Goal: Information Seeking & Learning: Learn about a topic

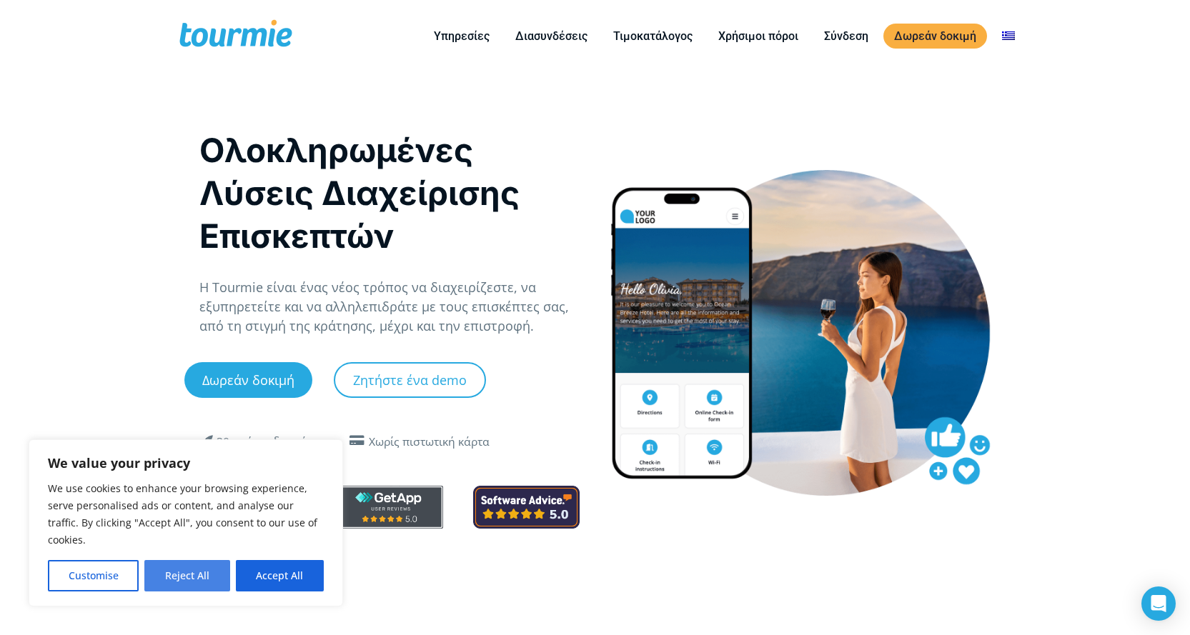
click at [177, 581] on button "Reject All" at bounding box center [186, 575] width 85 height 31
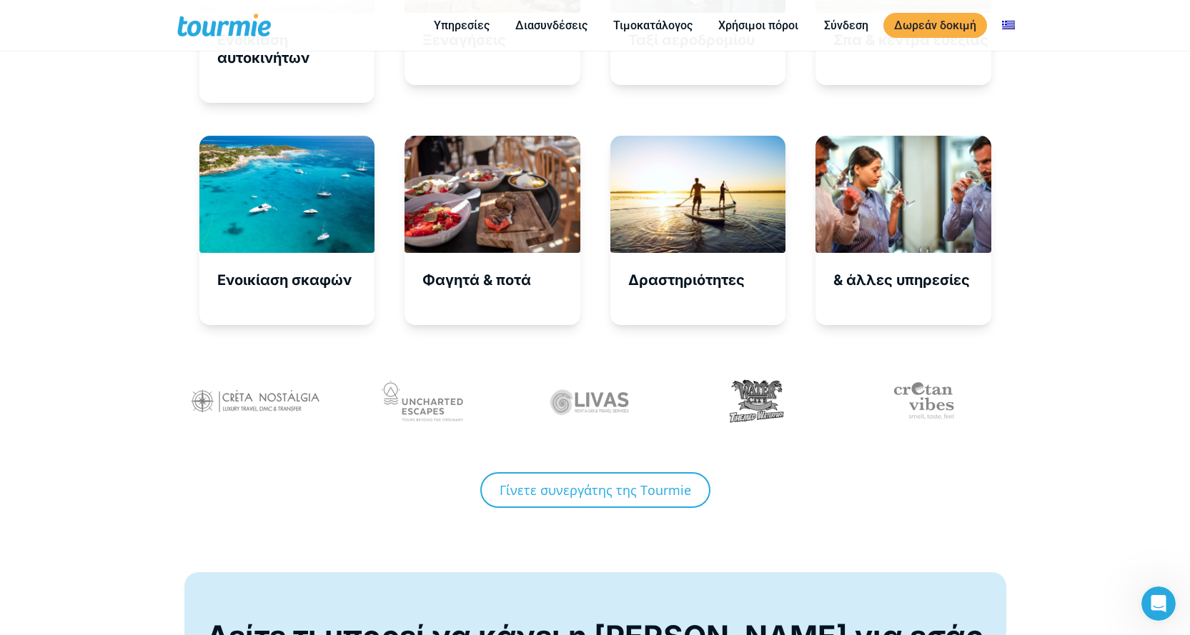
scroll to position [4999, 0]
click at [572, 486] on link "Γίνετε συνεργάτης της Tourmie" at bounding box center [595, 491] width 230 height 36
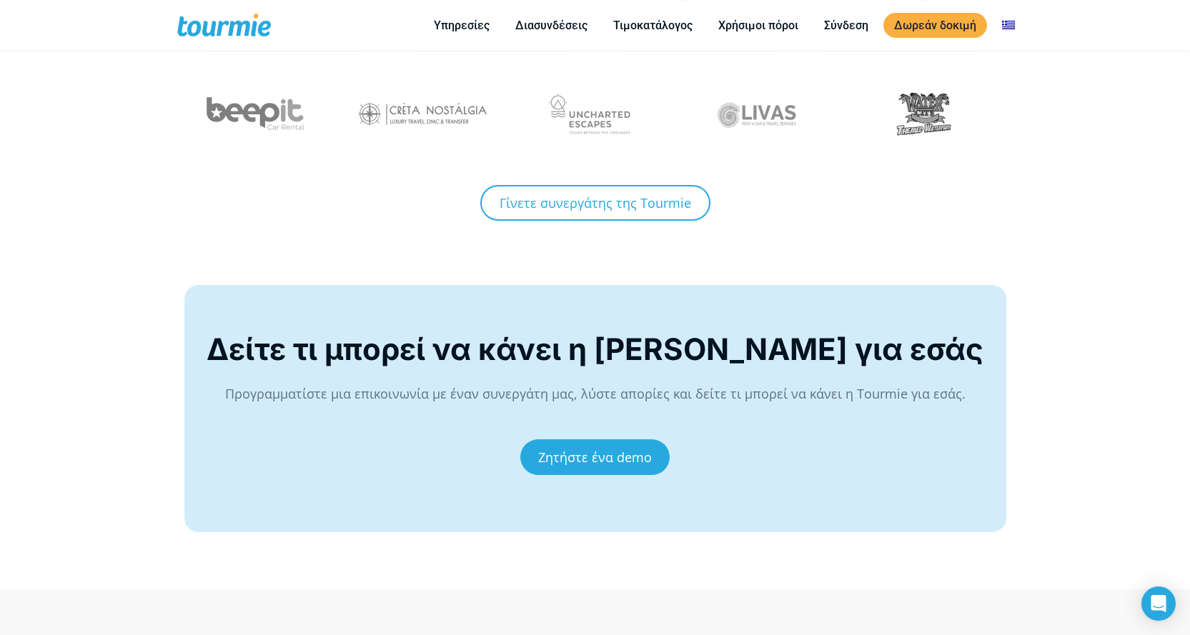
scroll to position [5343, 0]
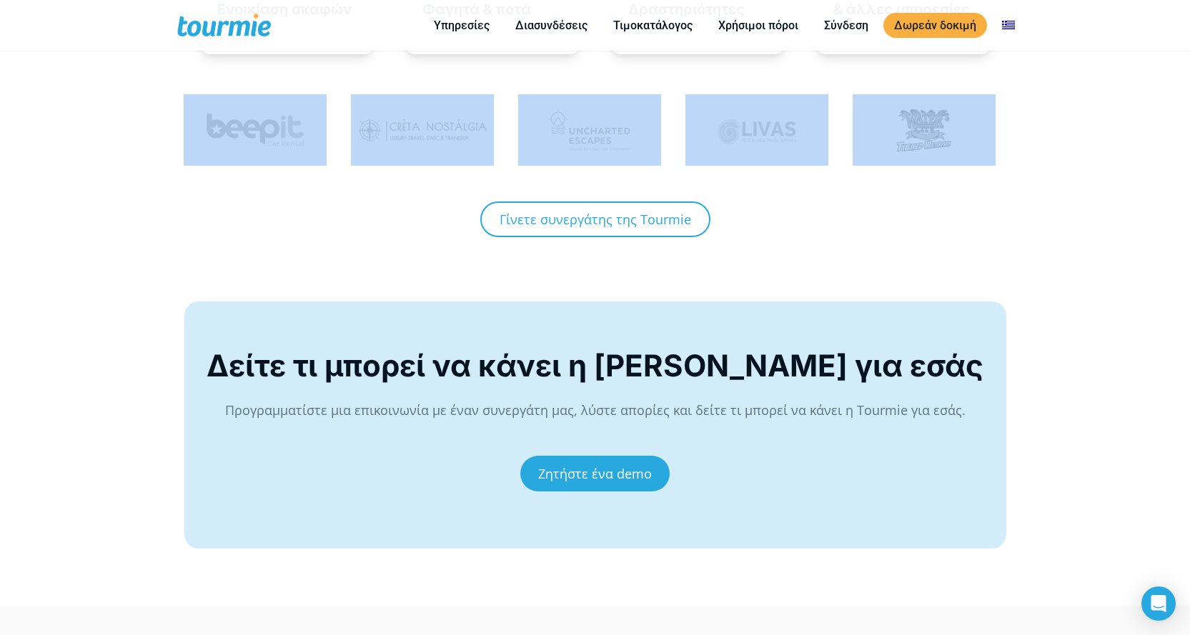
drag, startPoint x: 872, startPoint y: 124, endPoint x: 217, endPoint y: 149, distance: 655.1
click at [217, 149] on div at bounding box center [595, 126] width 866 height 107
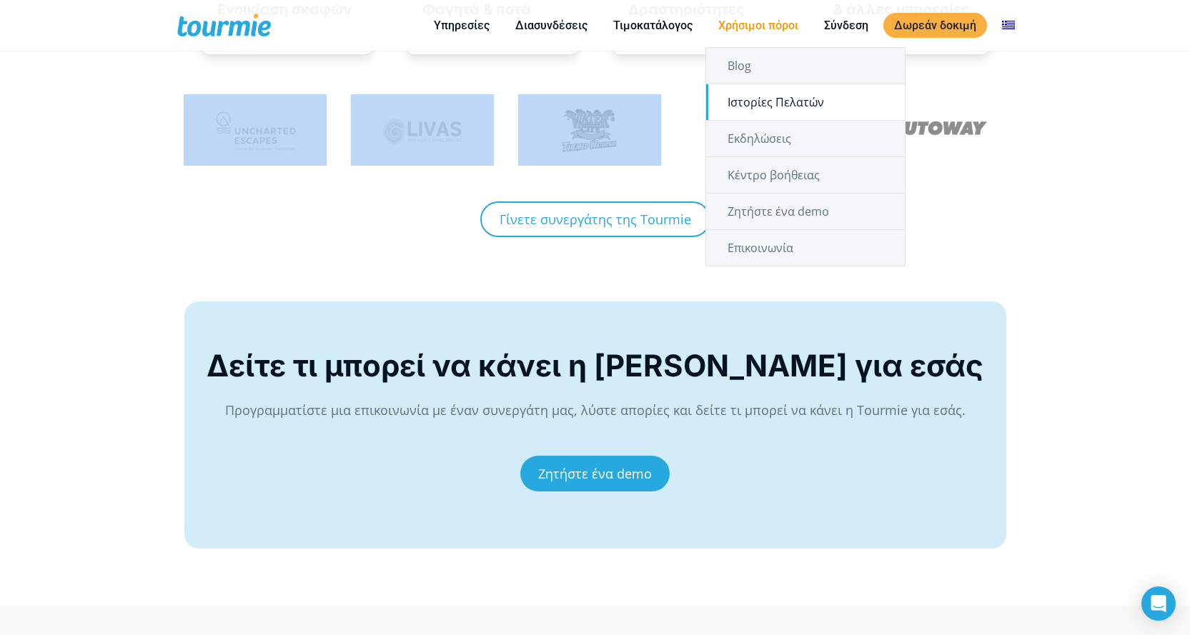
click at [739, 99] on link "Ιστορίες Πελατών" at bounding box center [805, 102] width 199 height 36
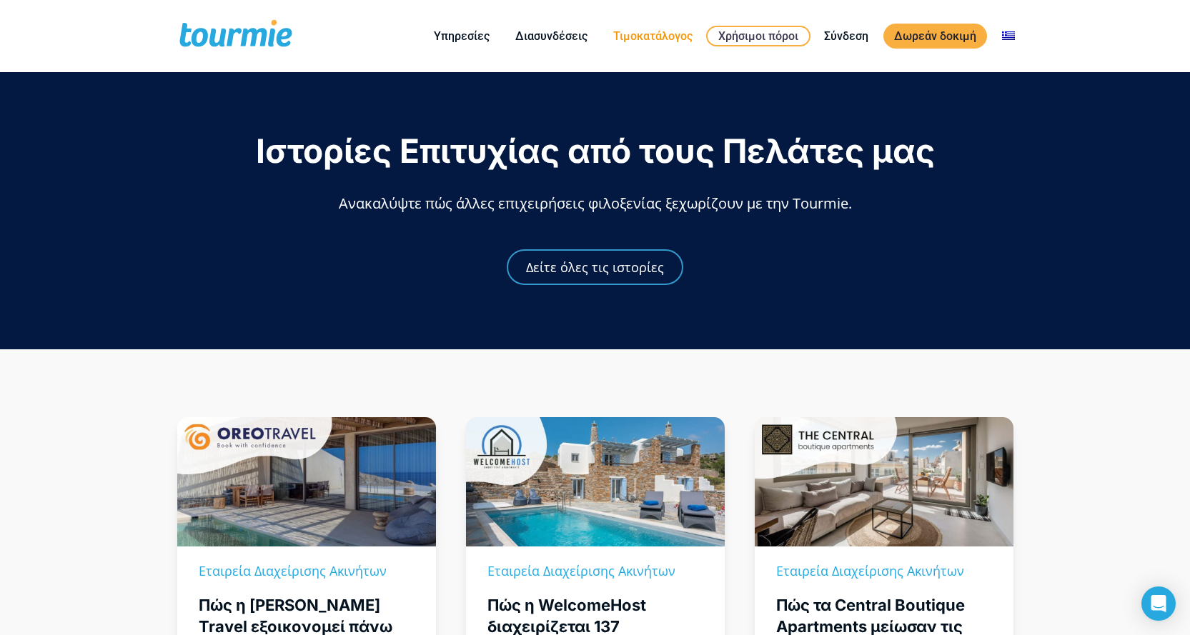
click at [648, 34] on link "Τιμοκατάλογος" at bounding box center [652, 36] width 101 height 18
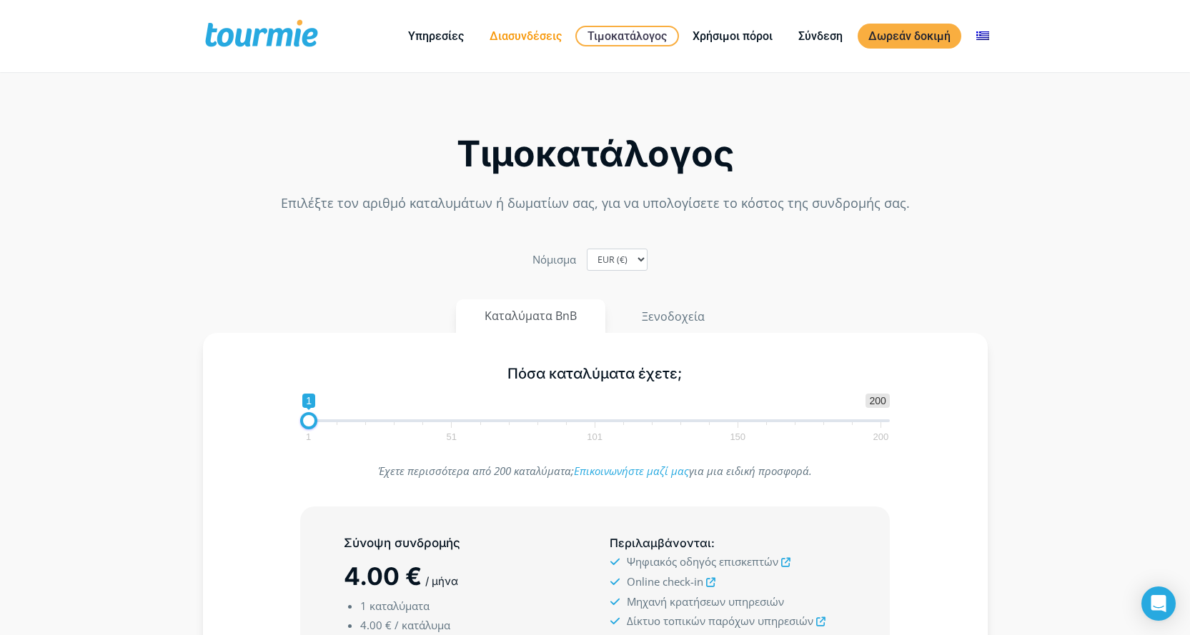
click at [530, 35] on link "Διασυνδέσεις" at bounding box center [526, 36] width 94 height 18
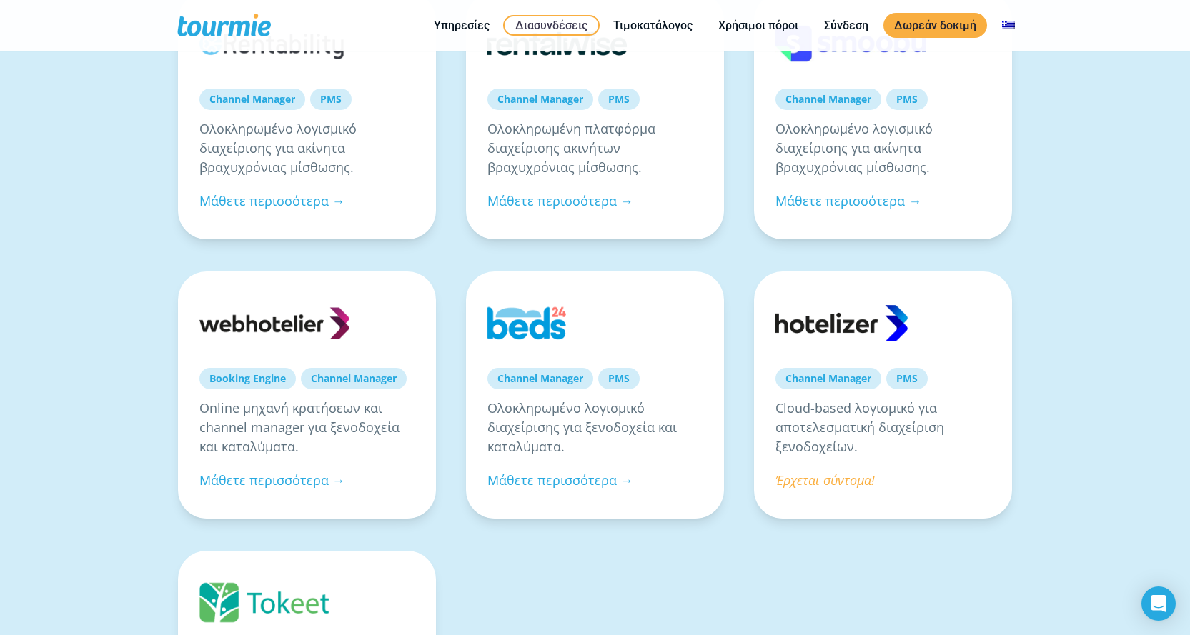
scroll to position [918, 0]
